Goal: Ask a question

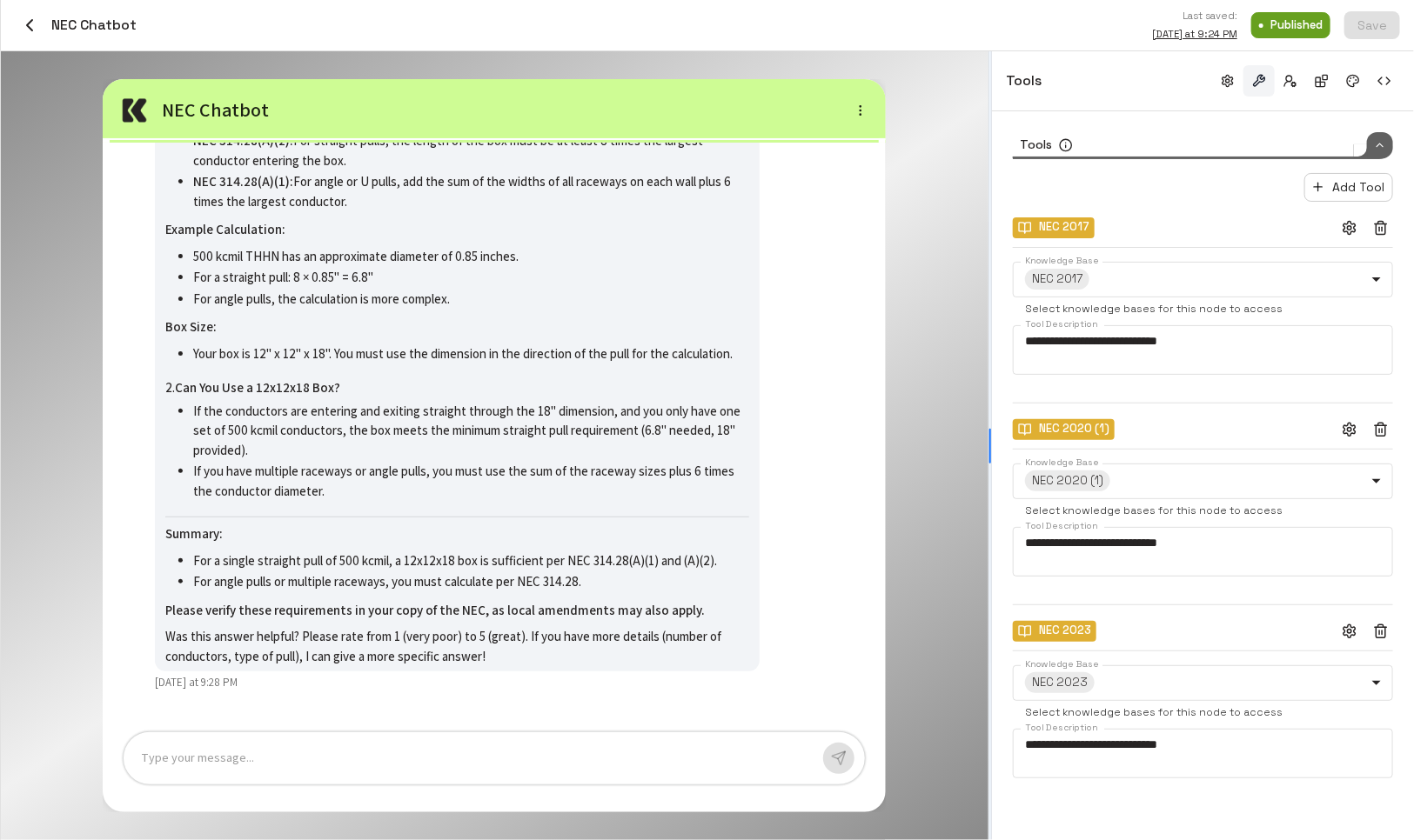
drag, startPoint x: 1058, startPoint y: 441, endPoint x: 941, endPoint y: 407, distance: 121.8
click at [989, 407] on div at bounding box center [990, 445] width 4 height 789
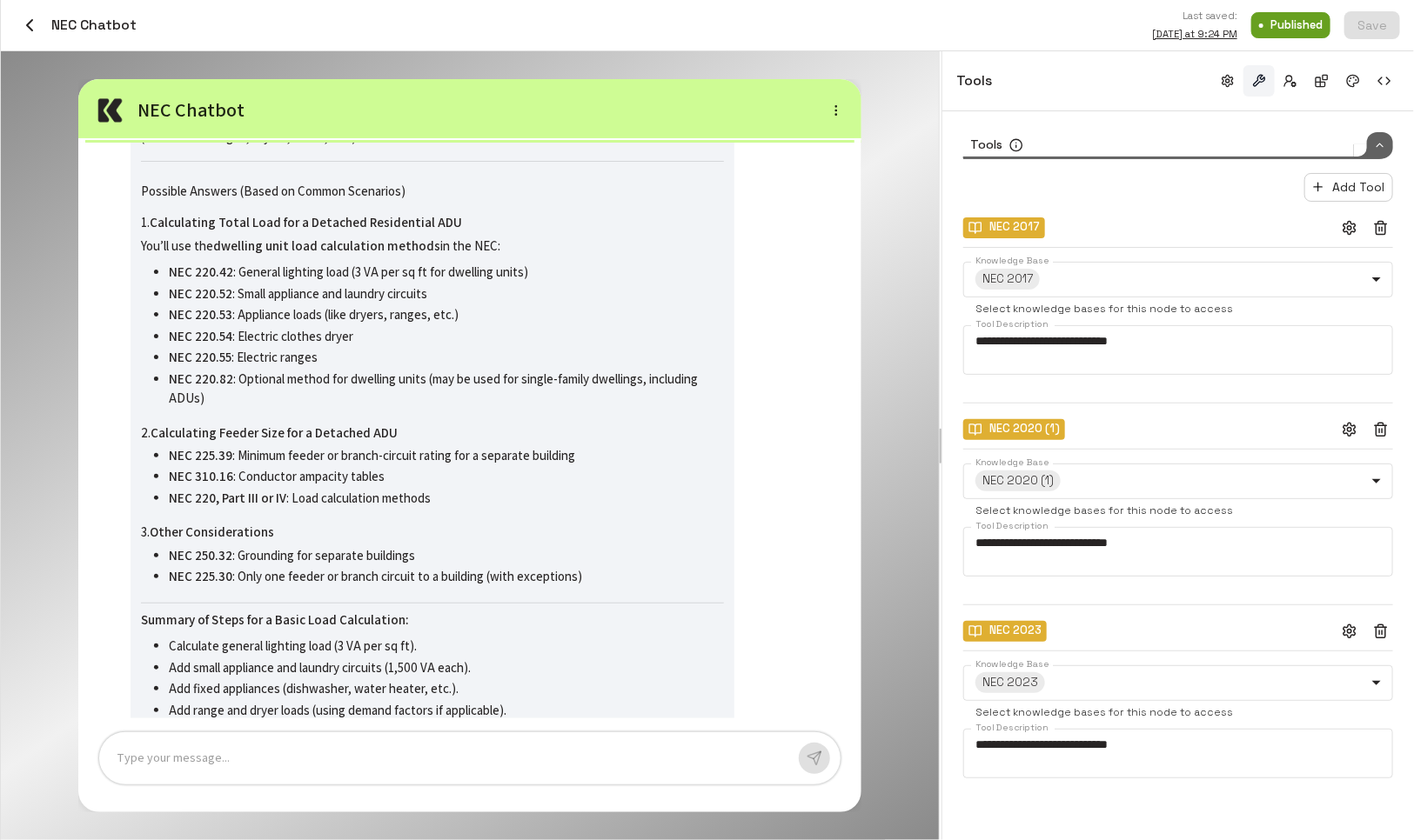
scroll to position [-1457, 0]
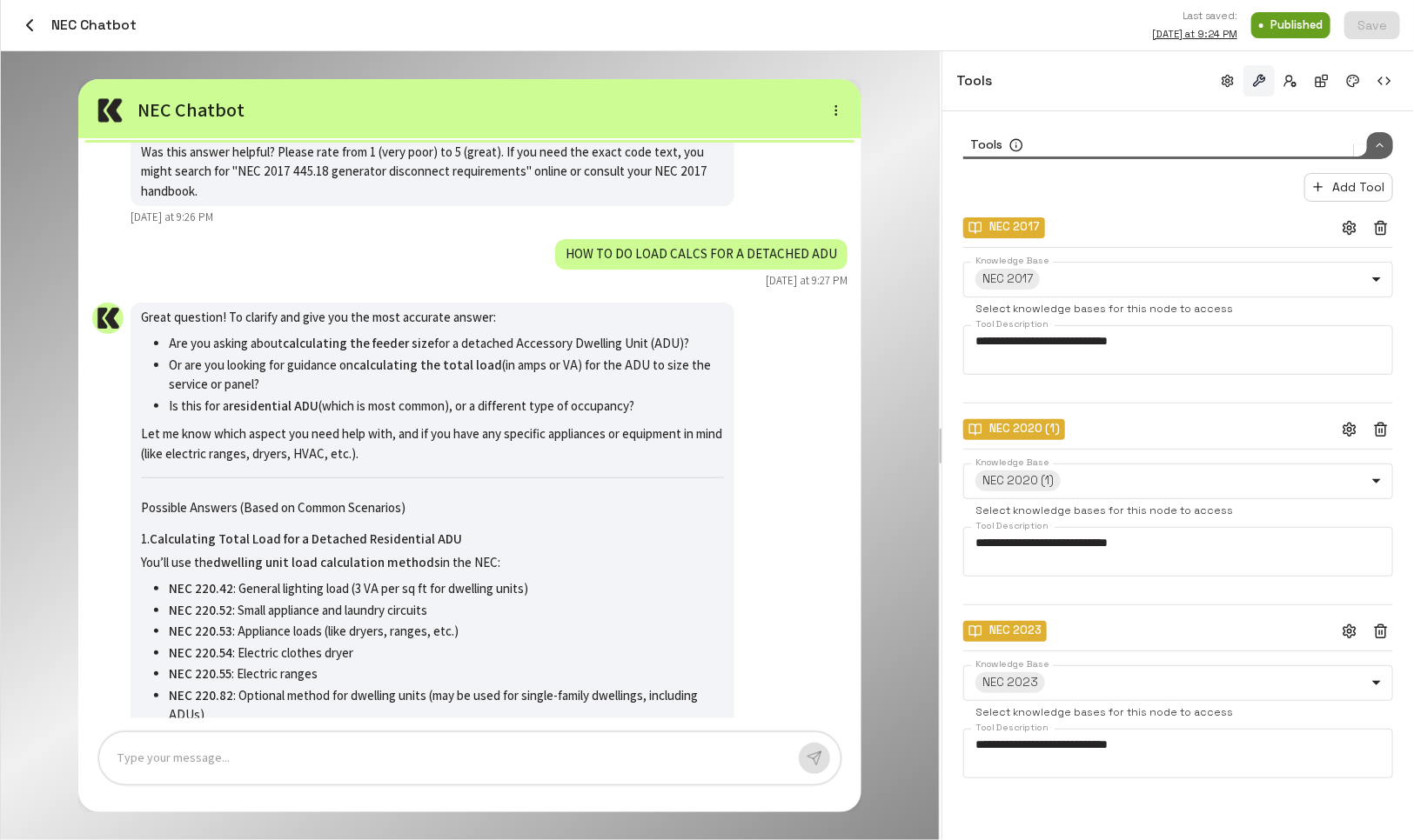
click at [996, 629] on icon "button" at bounding box center [1381, 631] width 15 height 15
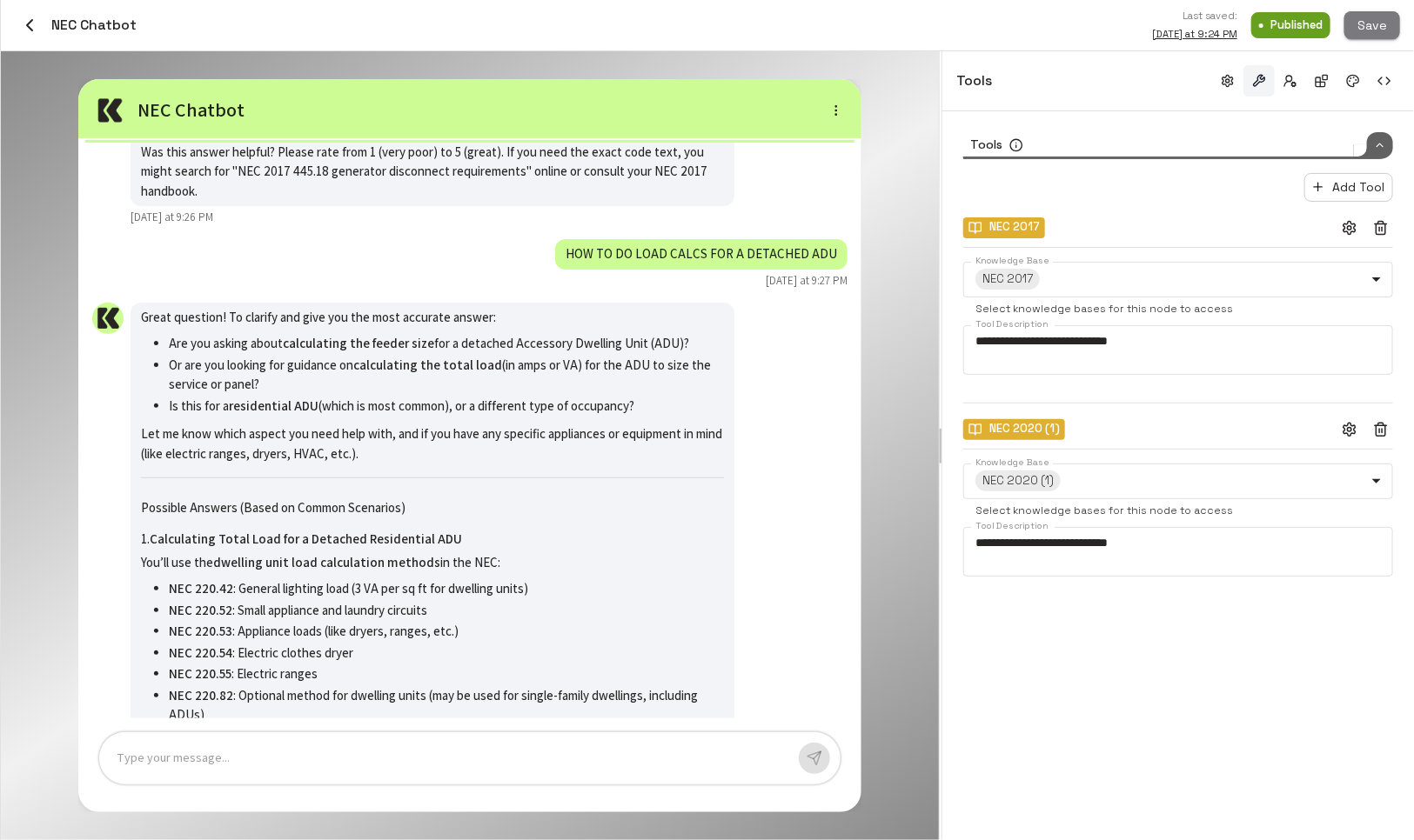
click at [996, 25] on button "Save" at bounding box center [1373, 26] width 56 height 29
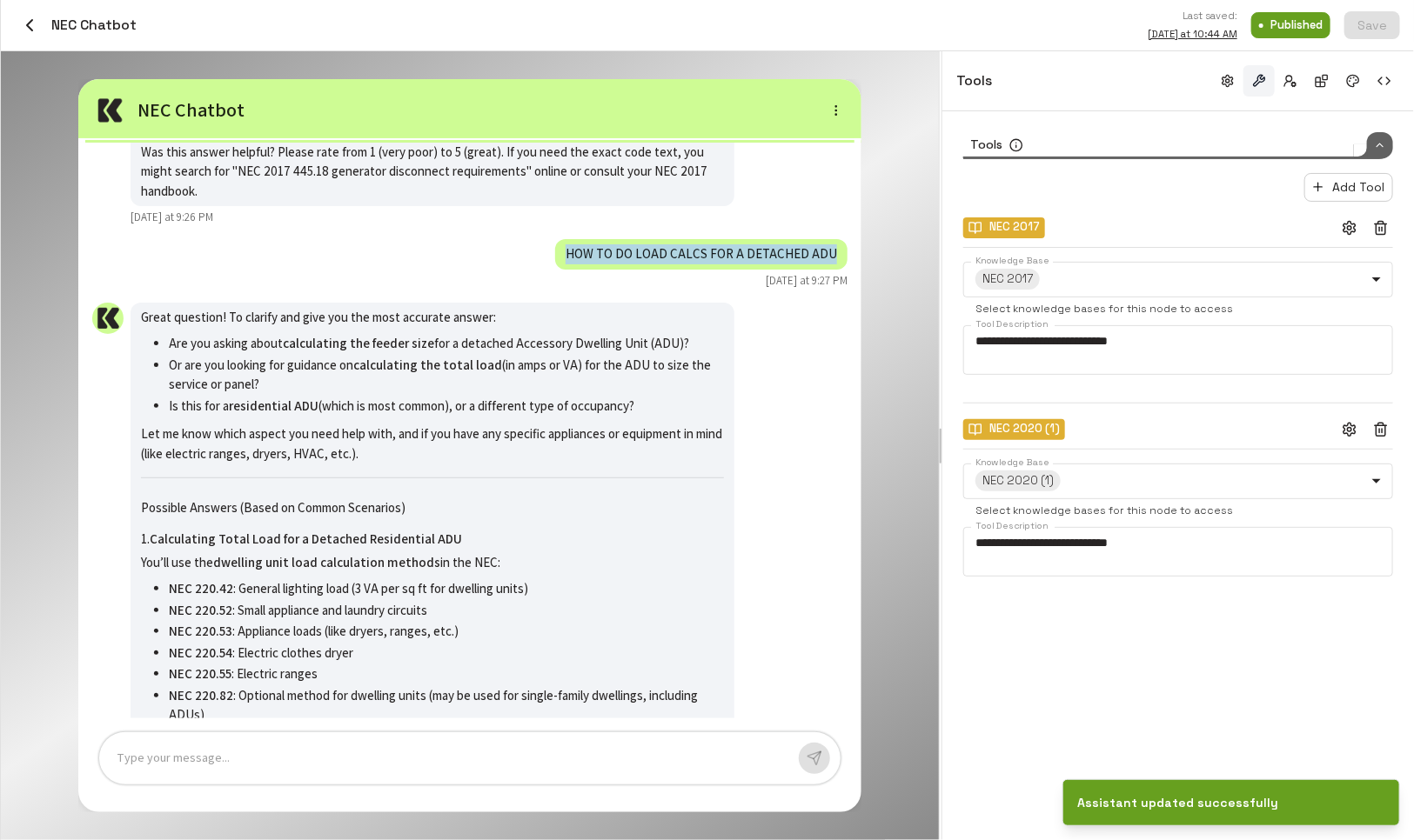
drag, startPoint x: 581, startPoint y: 253, endPoint x: 847, endPoint y: 255, distance: 266.0
click at [847, 255] on div "HOW TO DO LOAD CALCS FOR A DETACHED ADU" at bounding box center [702, 255] width 293 height 31
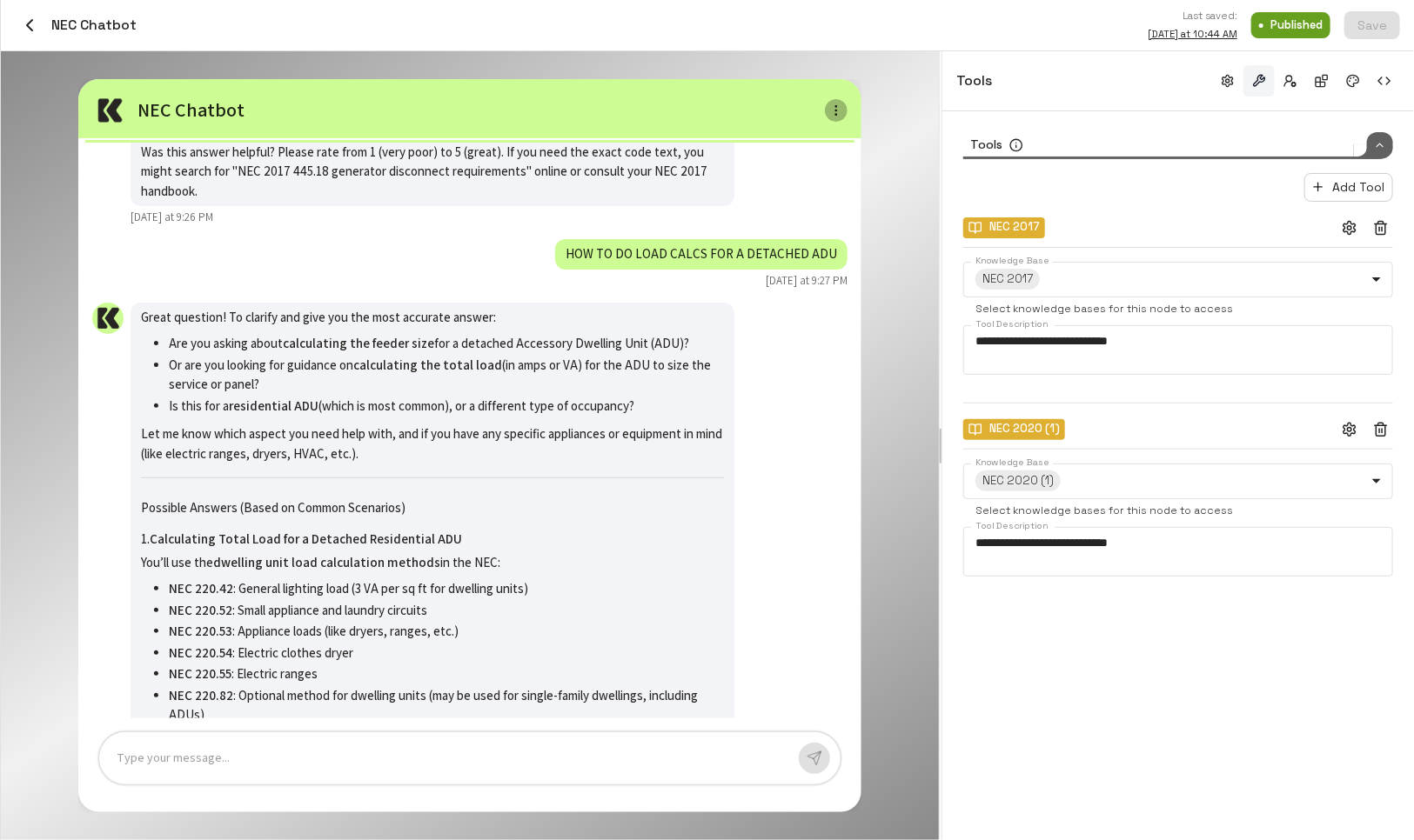
click at [834, 112] on icon "button" at bounding box center [836, 111] width 13 height 13
click at [792, 168] on li "New thread" at bounding box center [794, 167] width 103 height 26
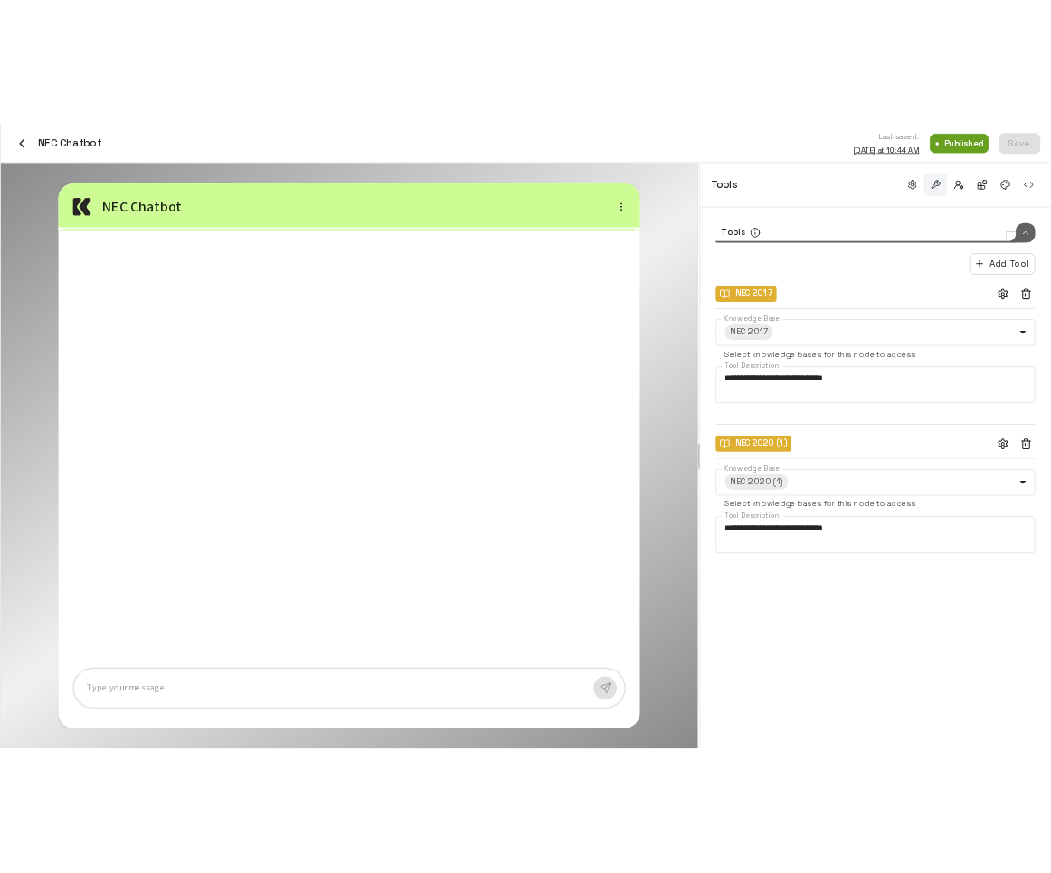
scroll to position [0, 0]
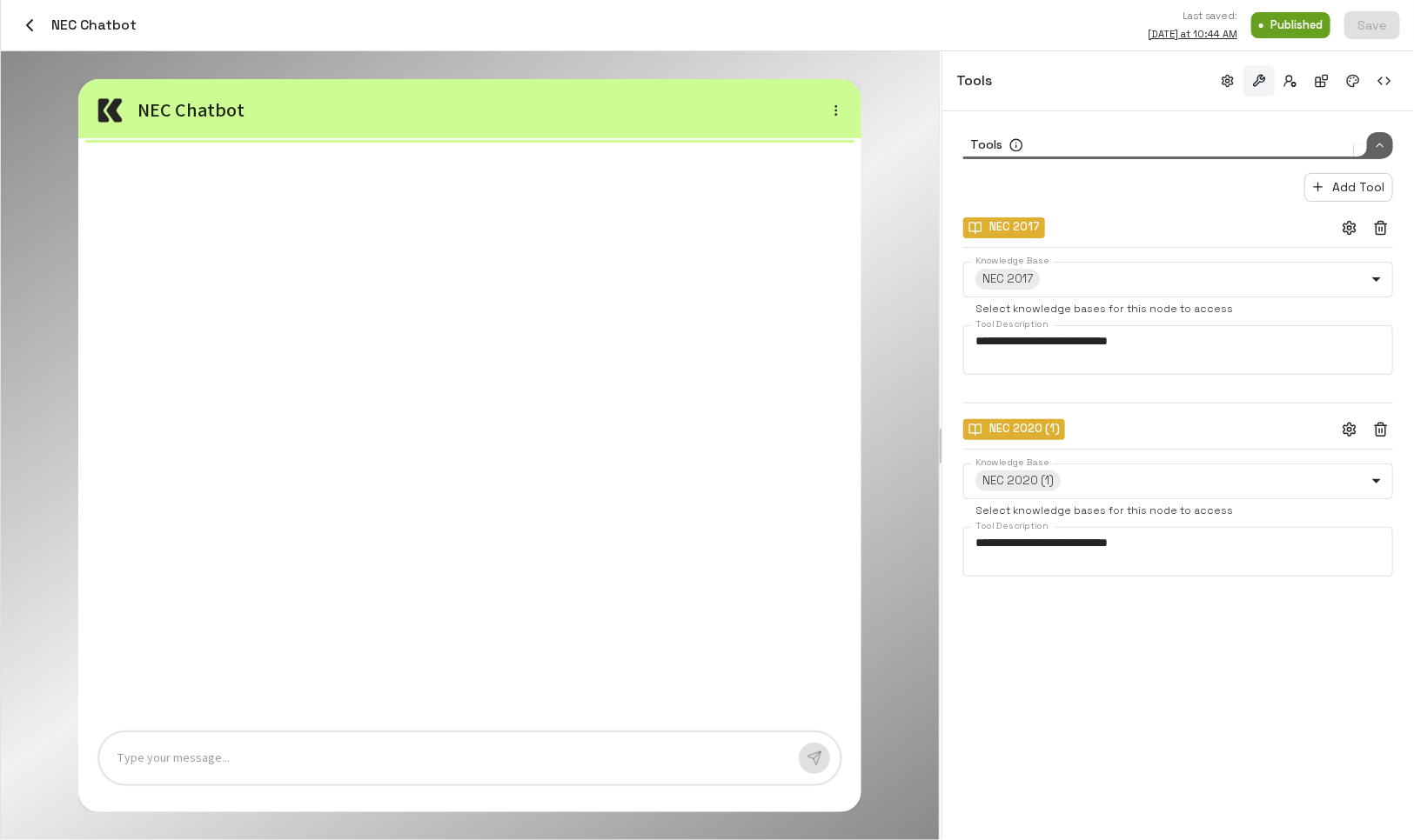
click at [452, 767] on div at bounding box center [450, 758] width 668 height 20
click at [551, 759] on p "***" at bounding box center [450, 758] width 668 height 20
click at [809, 754] on icon "button" at bounding box center [814, 758] width 15 height 15
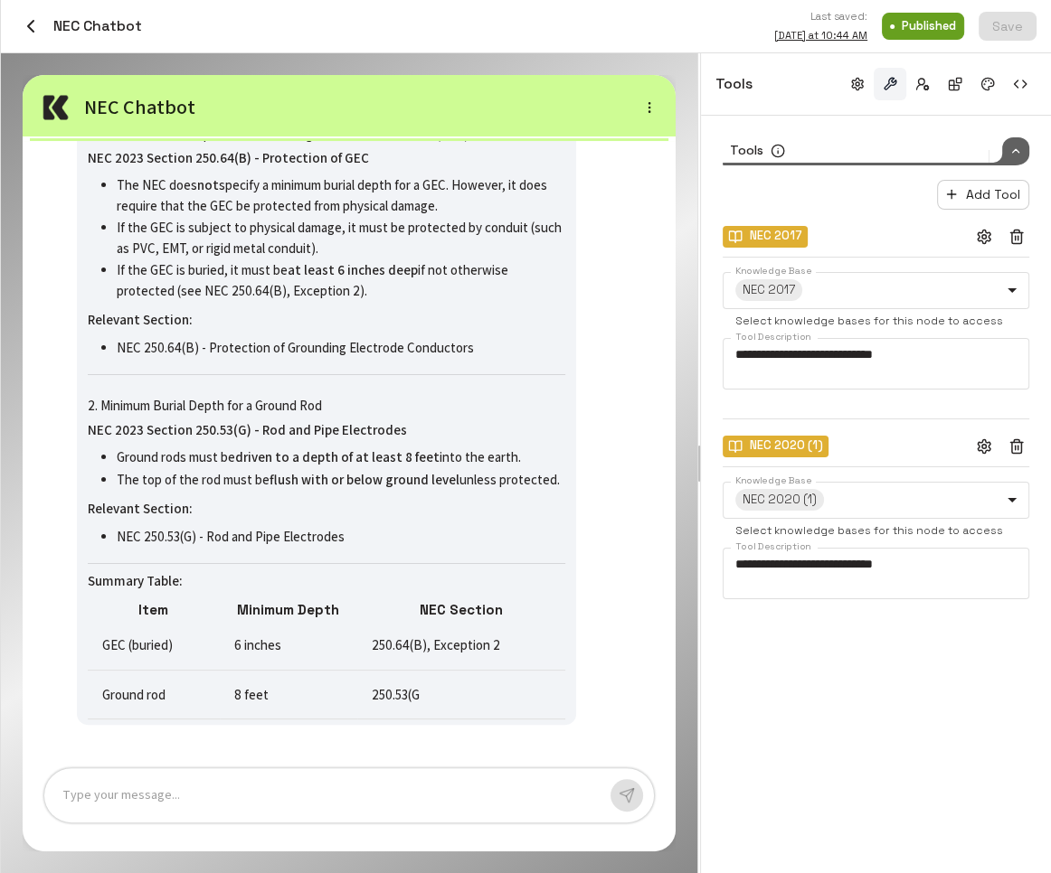
click at [627, 795] on div at bounding box center [626, 795] width 33 height 33
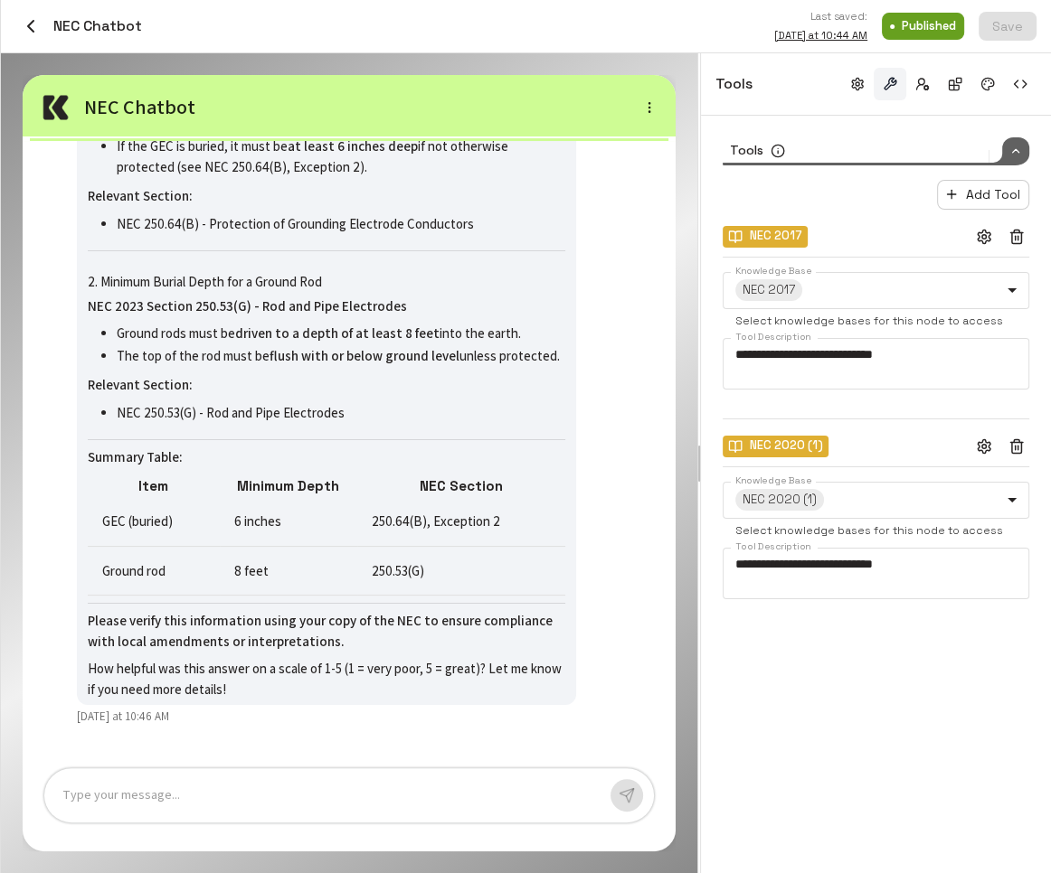
click at [363, 792] on div at bounding box center [328, 796] width 533 height 21
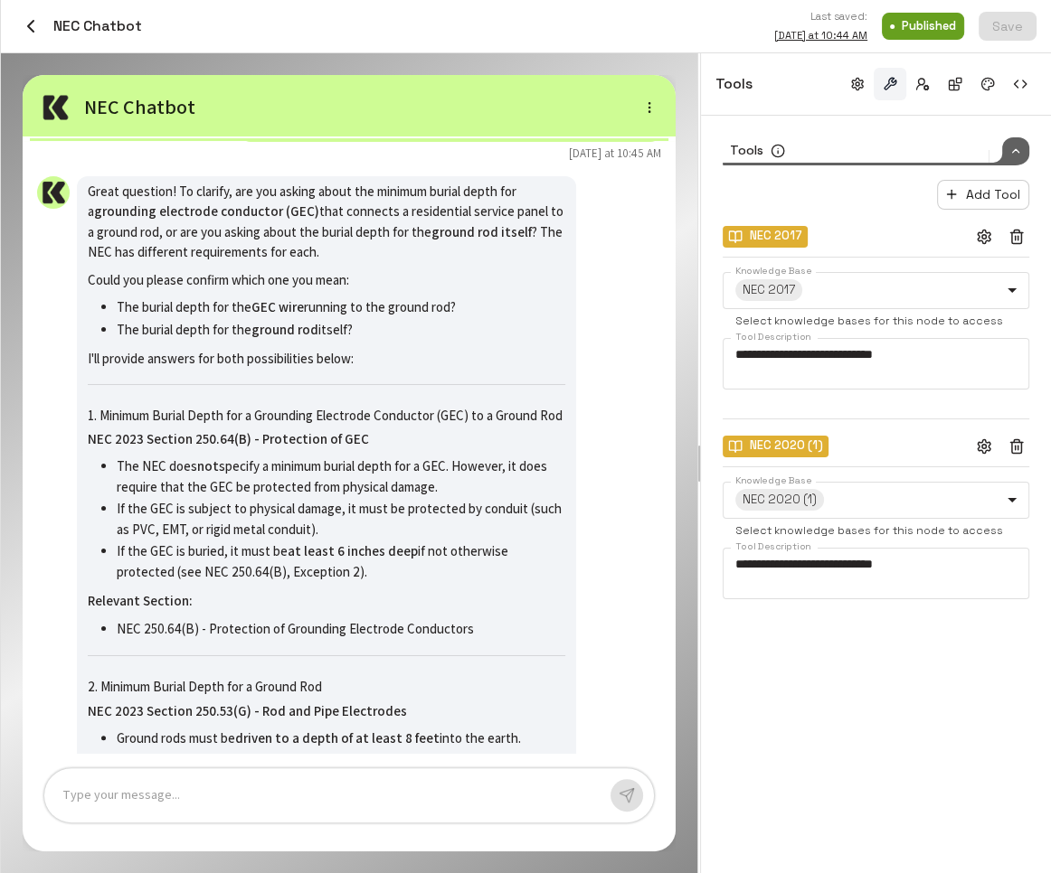
scroll to position [-467, 0]
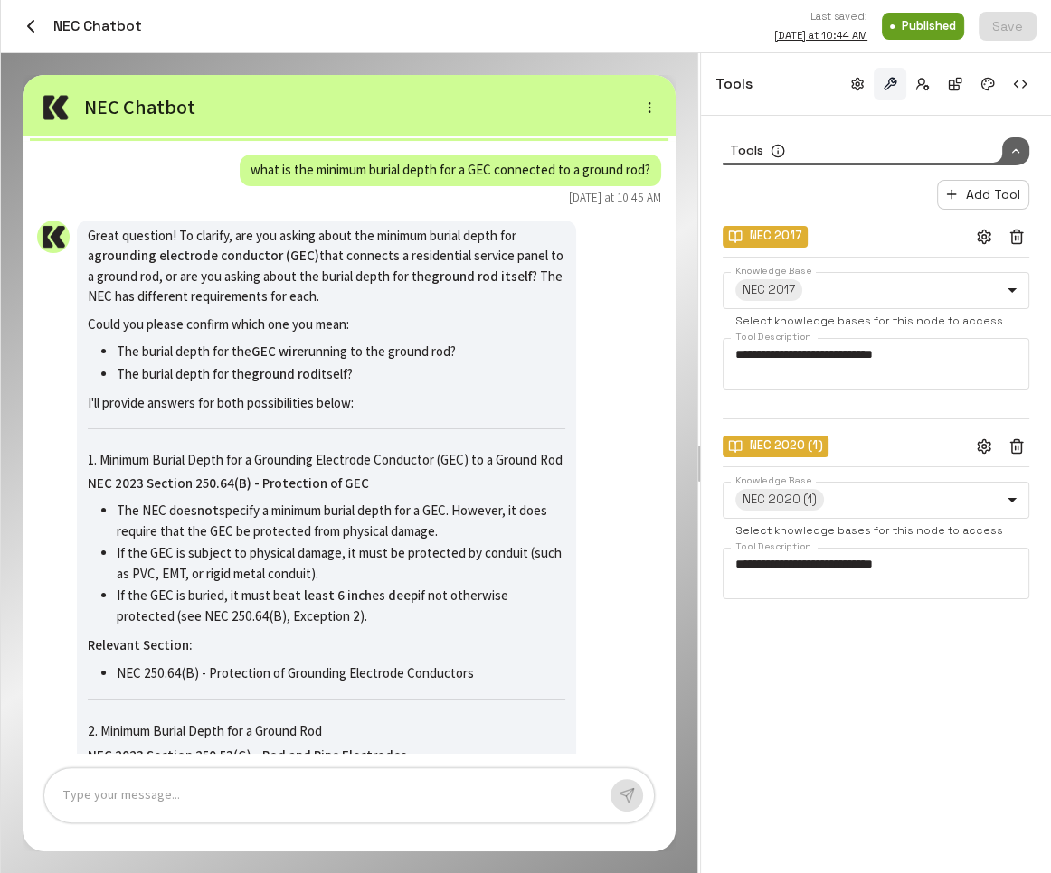
click at [271, 787] on div at bounding box center [328, 796] width 533 height 21
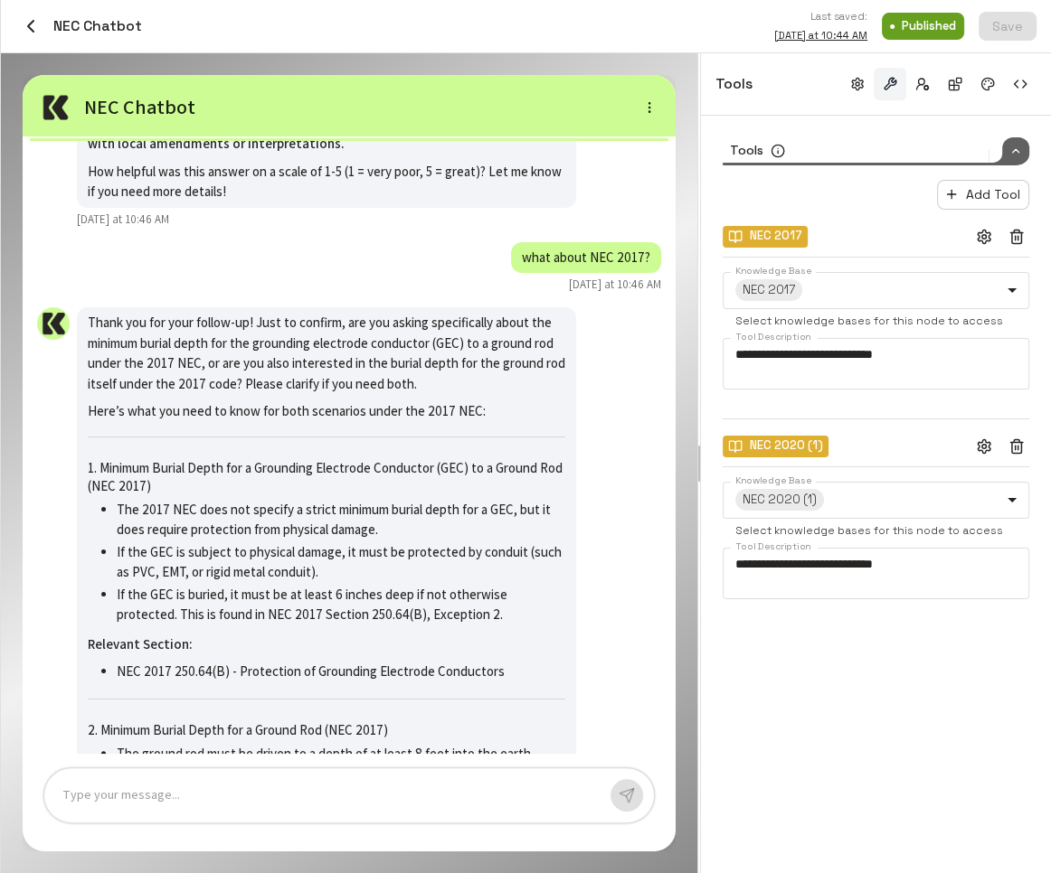
scroll to position [0, 0]
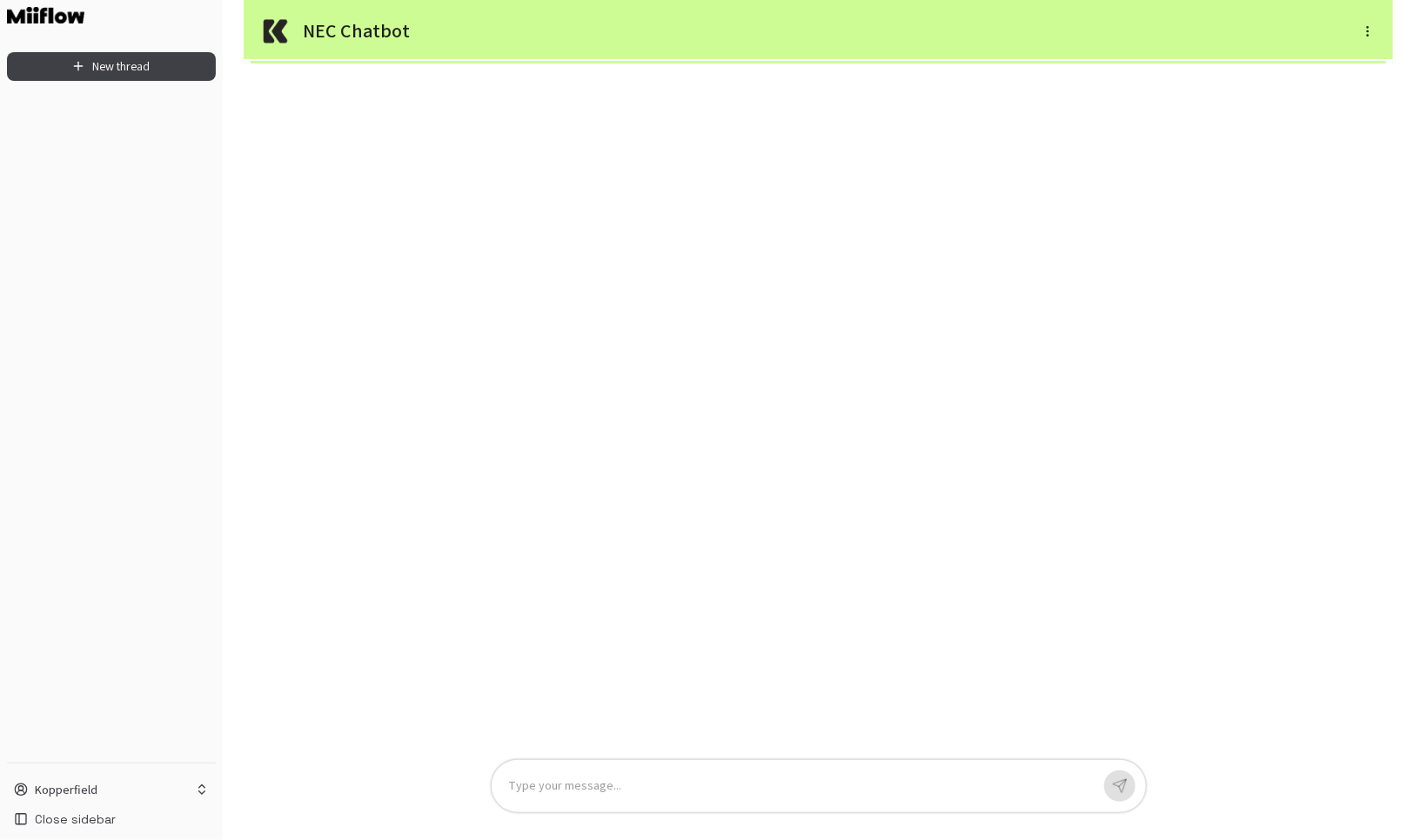
click at [689, 781] on p at bounding box center [800, 786] width 581 height 20
